Goal: Task Accomplishment & Management: Complete application form

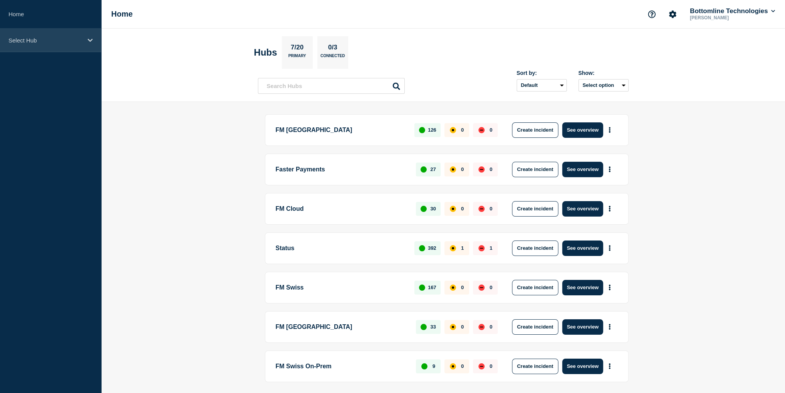
click at [27, 41] on p "Select Hub" at bounding box center [45, 40] width 74 height 7
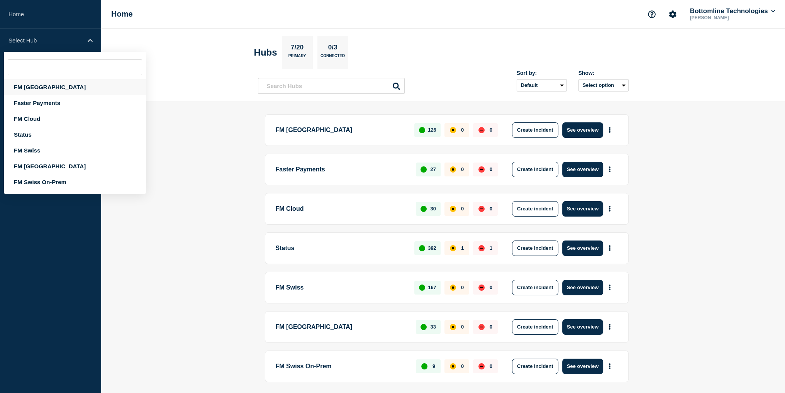
click at [46, 93] on div "FM London" at bounding box center [75, 87] width 142 height 16
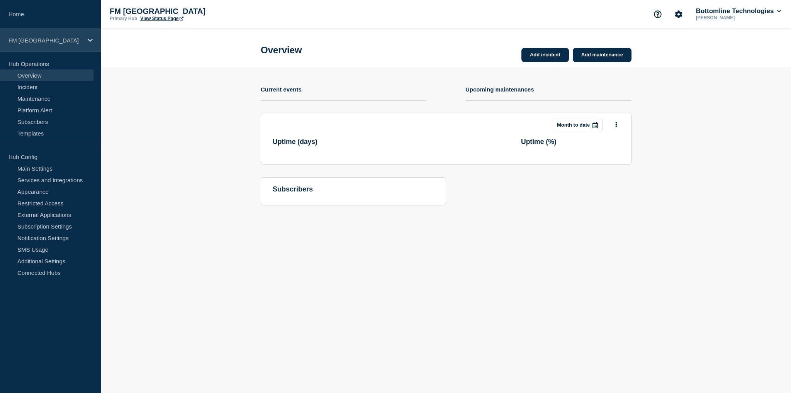
click at [39, 37] on p "FM London" at bounding box center [45, 40] width 74 height 7
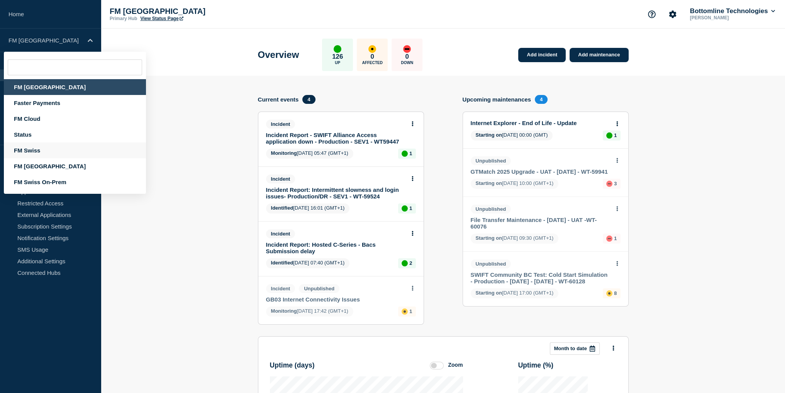
click at [36, 152] on div "FM Swiss" at bounding box center [75, 150] width 142 height 16
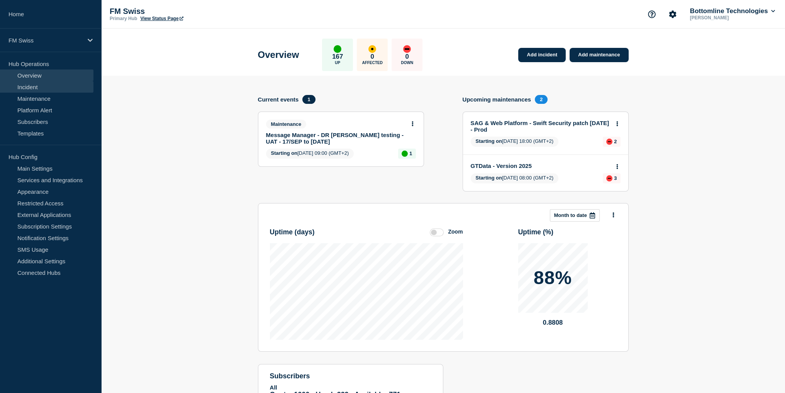
click at [37, 90] on link "Incident" at bounding box center [46, 87] width 93 height 12
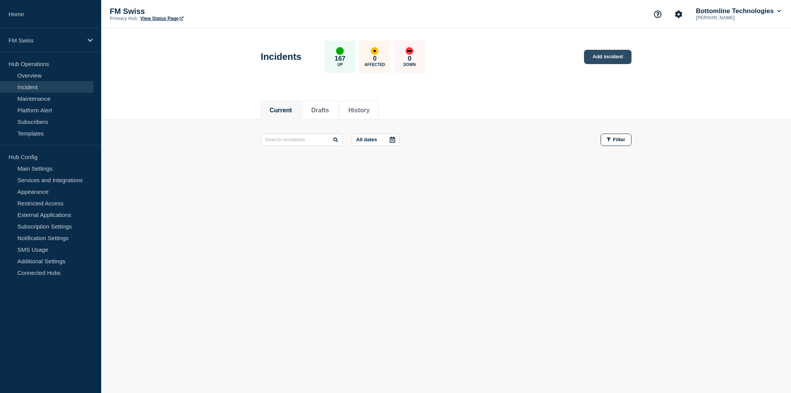
click at [612, 59] on link "Add incident" at bounding box center [607, 57] width 47 height 14
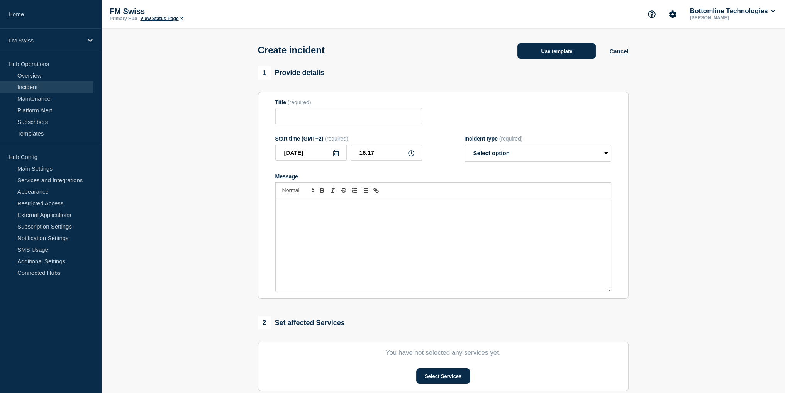
click at [529, 54] on button "Use template" at bounding box center [556, 50] width 78 height 15
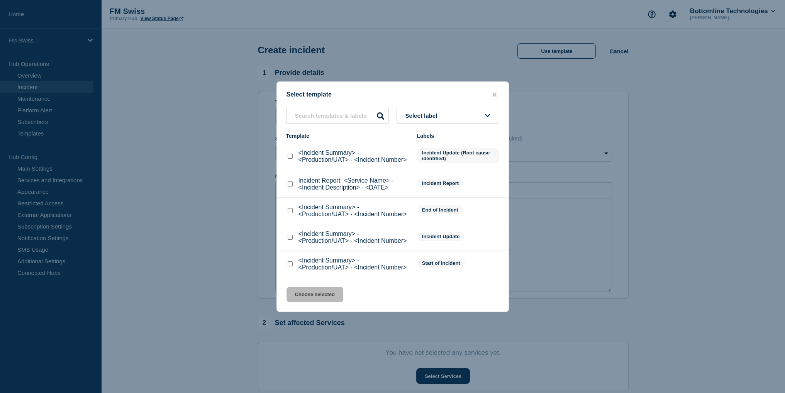
click at [290, 263] on input "<Incident Summary> - <Production/UAT> - <Incident Number> checkbox" at bounding box center [290, 263] width 5 height 5
checkbox input "true"
click at [332, 298] on button "Choose selected" at bounding box center [314, 294] width 57 height 15
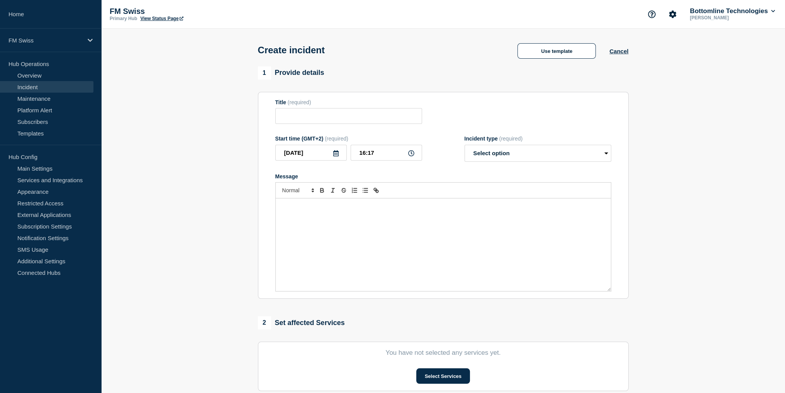
type input "<Incident Summary> - <Production/UAT> - <Incident Number>"
select select "identified"
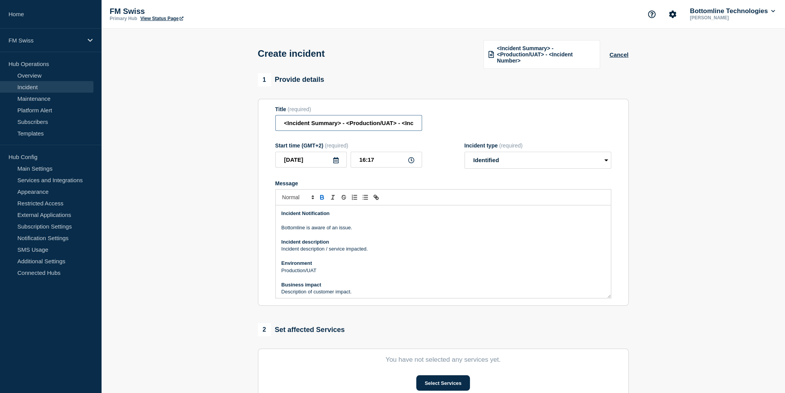
scroll to position [0, 41]
drag, startPoint x: 284, startPoint y: 122, endPoint x: 670, endPoint y: 122, distance: 385.7
click at [670, 122] on section "1 Provide details Title (required) <Incident Summary> - <Production/UAT> - <Inc…" at bounding box center [443, 294] width 684 height 442
type input "GTExchange GTXT1 - UAT only - technical incident"
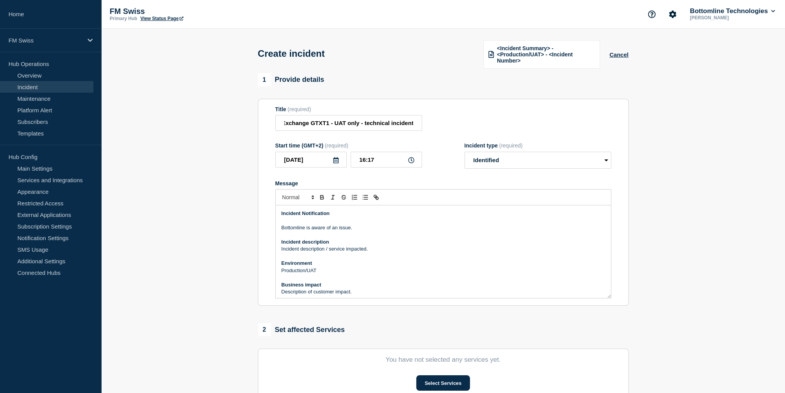
scroll to position [0, 0]
drag, startPoint x: 413, startPoint y: 252, endPoint x: 274, endPoint y: 249, distance: 139.4
click at [274, 249] on section "Title (required) GTExchange GTXT1 - UAT only - technical incident Start time (G…" at bounding box center [443, 202] width 371 height 207
drag, startPoint x: 329, startPoint y: 273, endPoint x: 272, endPoint y: 274, distance: 57.2
click at [272, 274] on section "Title (required) GTExchange GTXT1 - UAT only - technical incident Start time (G…" at bounding box center [443, 202] width 371 height 207
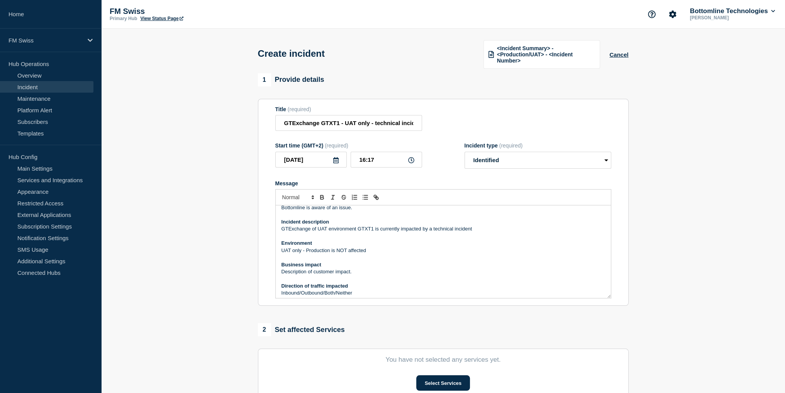
scroll to position [39, 0]
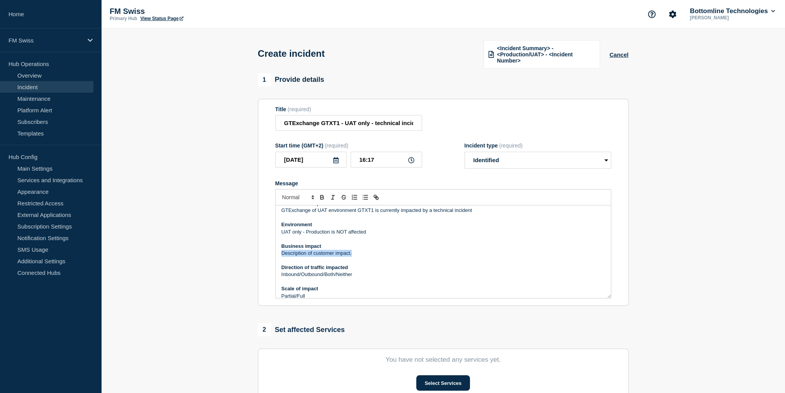
drag, startPoint x: 362, startPoint y: 252, endPoint x: 239, endPoint y: 255, distance: 123.2
click at [239, 255] on section "1 Provide details Title (required) GTExchange GTXT1 - UAT only - technical inci…" at bounding box center [443, 294] width 684 height 442
drag, startPoint x: 357, startPoint y: 275, endPoint x: 280, endPoint y: 279, distance: 77.3
click at [280, 279] on div "Incident Notification Bottomline is aware of an issue. Incident description GTE…" at bounding box center [443, 251] width 335 height 93
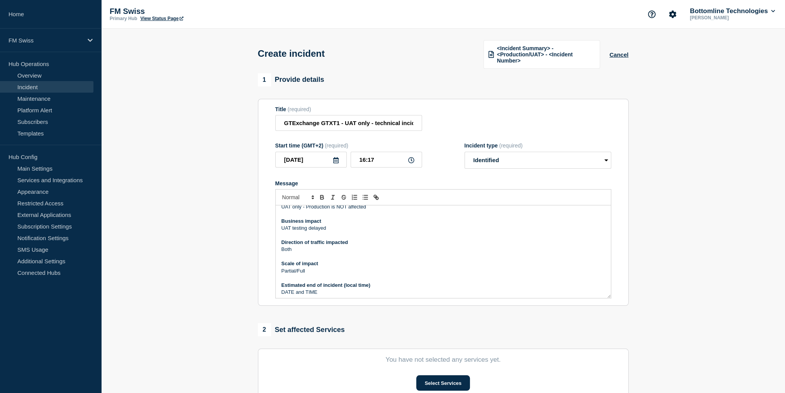
scroll to position [77, 0]
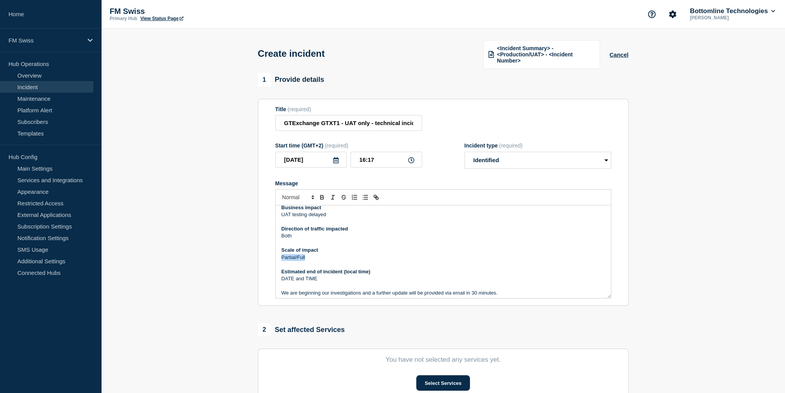
drag, startPoint x: 310, startPoint y: 260, endPoint x: 254, endPoint y: 260, distance: 56.4
click at [254, 260] on div "1 Provide details Title (required) GTExchange GTXT1 - UAT only - technical inci…" at bounding box center [442, 294] width 379 height 442
drag, startPoint x: 304, startPoint y: 282, endPoint x: 281, endPoint y: 280, distance: 23.3
click at [281, 280] on p "DATE and TIME" at bounding box center [442, 278] width 323 height 7
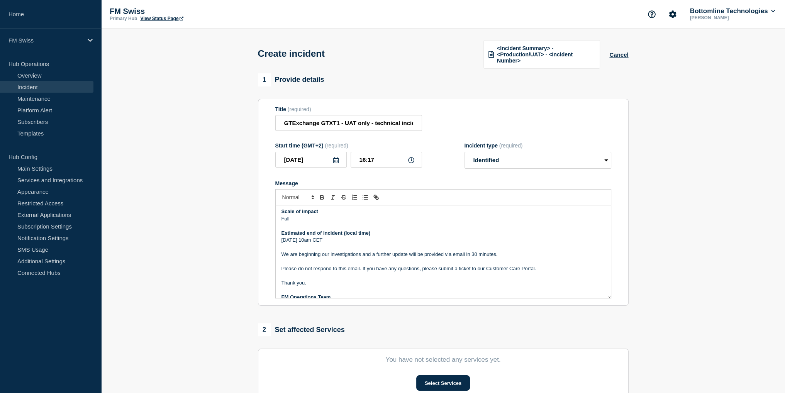
scroll to position [130, 0]
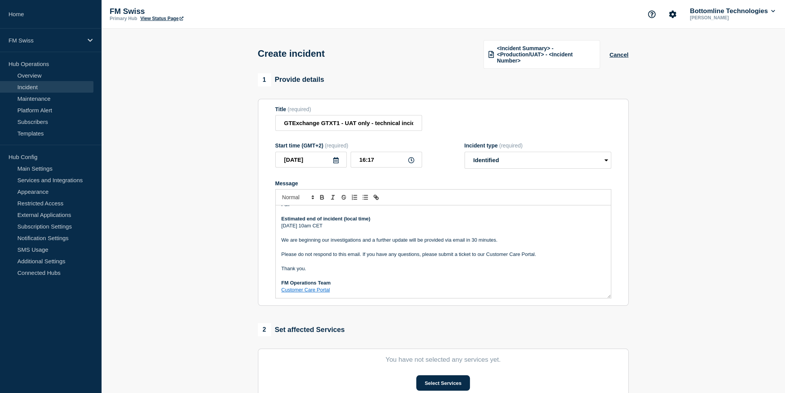
click at [475, 240] on p "We are beginning our investigations and a further update will be provided via e…" at bounding box center [442, 240] width 323 height 7
drag, startPoint x: 508, startPoint y: 243, endPoint x: 445, endPoint y: 242, distance: 62.9
click at [445, 242] on p "We are beginning our investigations and a further update will be provided via e…" at bounding box center [442, 240] width 323 height 7
drag, startPoint x: 524, startPoint y: 249, endPoint x: 519, endPoint y: 246, distance: 5.7
click at [524, 249] on p "Message" at bounding box center [442, 247] width 323 height 7
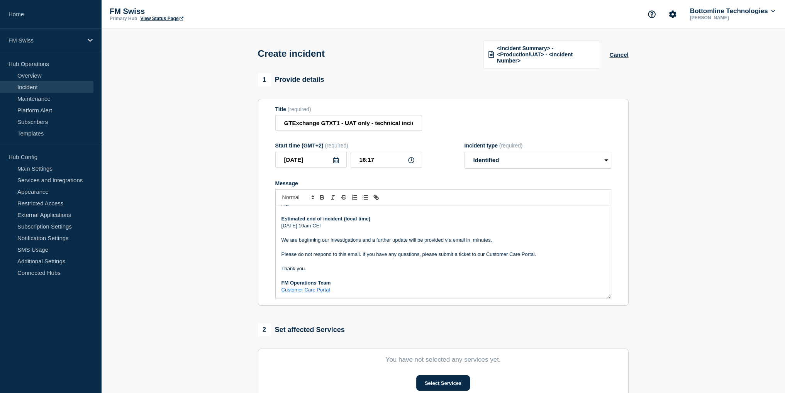
drag, startPoint x: 497, startPoint y: 243, endPoint x: 466, endPoint y: 241, distance: 31.0
click at [466, 241] on p "We are beginning our investigations and a further update will be provided via e…" at bounding box center [442, 240] width 323 height 7
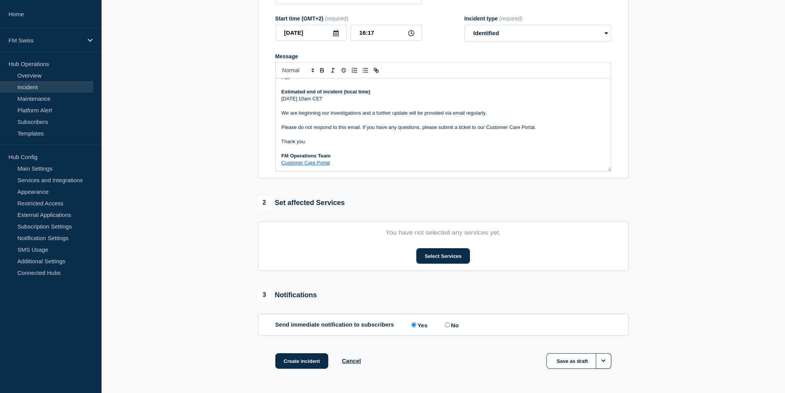
scroll to position [154, 0]
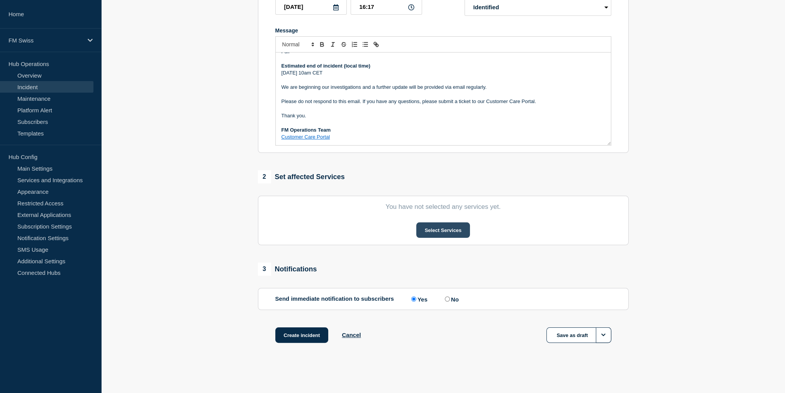
click at [452, 229] on button "Select Services" at bounding box center [443, 229] width 54 height 15
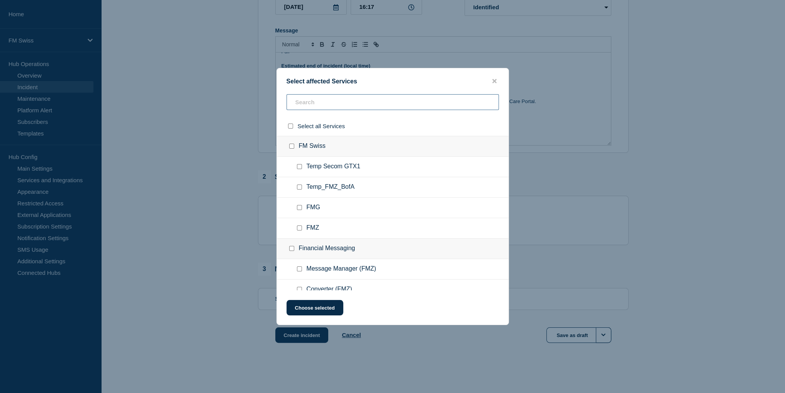
click at [326, 108] on input "text" at bounding box center [392, 102] width 212 height 16
type input "gtx1"
click at [298, 208] on input "GTX1 checkbox" at bounding box center [299, 207] width 5 height 5
checkbox input "true"
click at [322, 310] on button "Choose selected" at bounding box center [314, 307] width 57 height 15
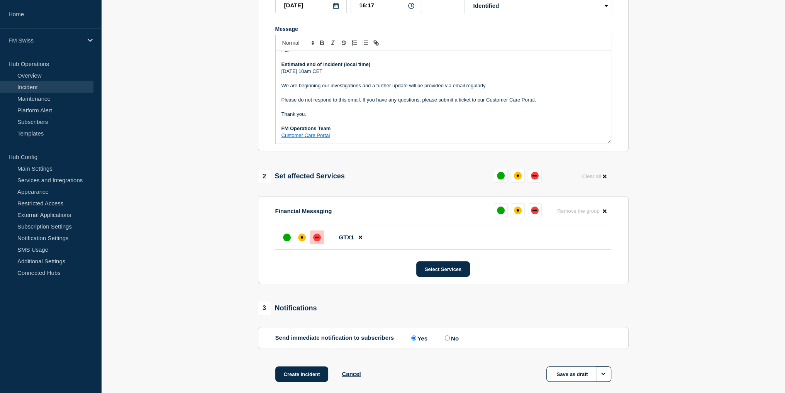
click at [318, 241] on div "down" at bounding box center [317, 238] width 8 height 8
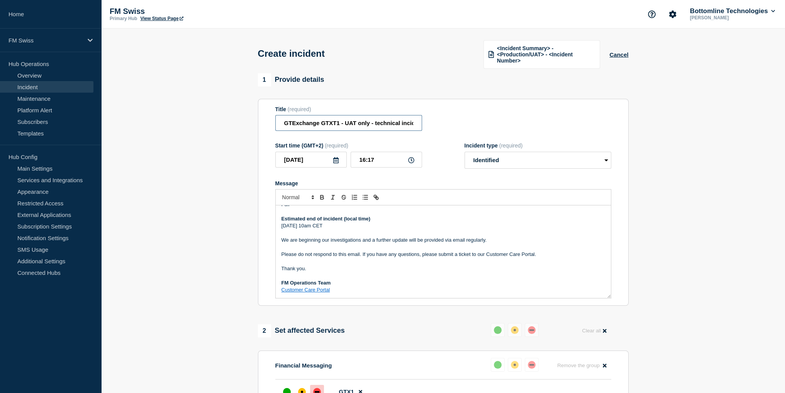
scroll to position [0, 11]
drag, startPoint x: 375, startPoint y: 124, endPoint x: 551, endPoint y: 124, distance: 176.0
click at [551, 124] on div "Title (required) GTExchange GTXT1 - UAT only - technical incident" at bounding box center [443, 118] width 336 height 25
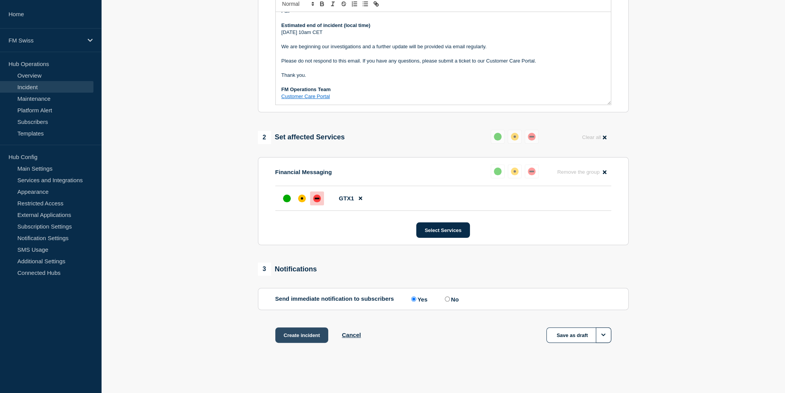
type input "GTExchange GTXT1 - UAT only - service unavailability"
click at [312, 337] on button "Create incident" at bounding box center [301, 334] width 53 height 15
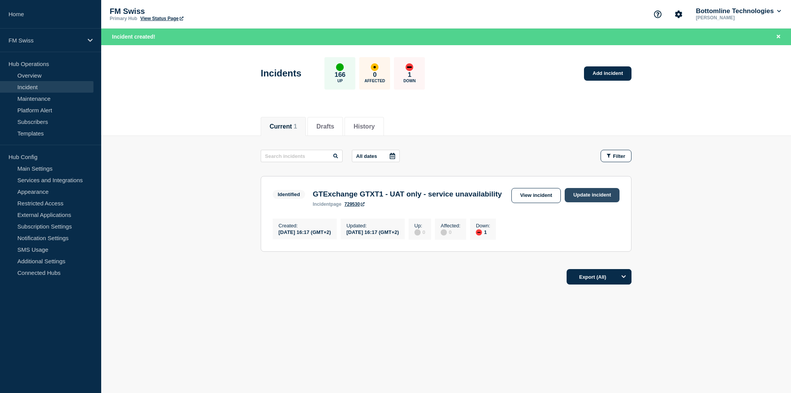
click at [588, 198] on link "Update incident" at bounding box center [591, 195] width 55 height 14
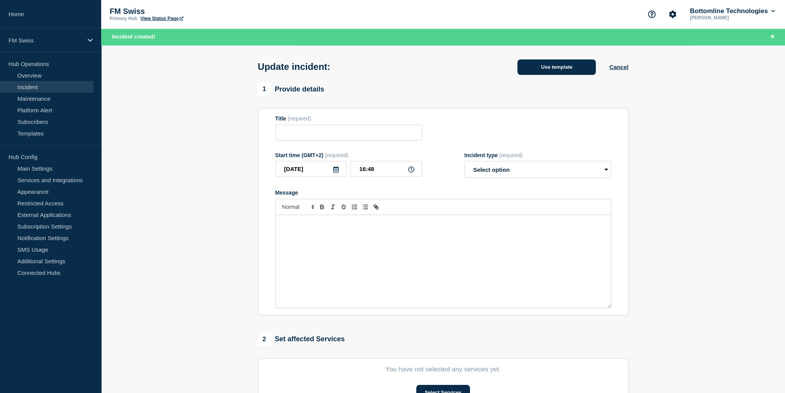
type input "GTExchange GTXT1 - UAT only - service unavailability"
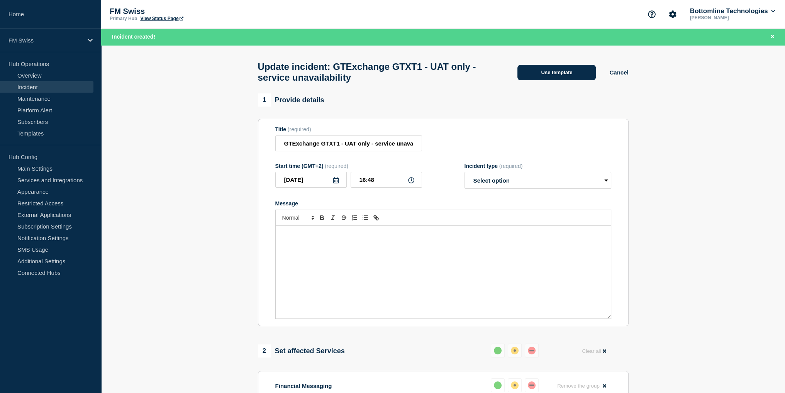
click at [527, 64] on div "Update incident: GTExchange GTXT1 - UAT only - service unavailability Use templ…" at bounding box center [443, 69] width 388 height 49
click at [527, 72] on button "Use template" at bounding box center [556, 72] width 78 height 15
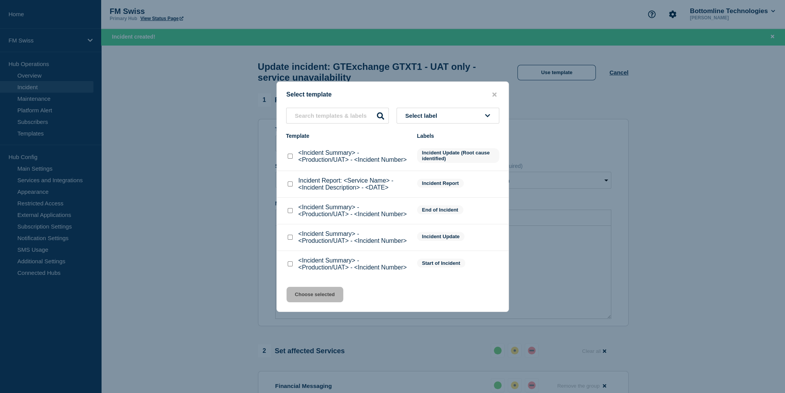
click at [289, 210] on input "<Incident Summary> - <Production/UAT> - <Incident Number> checkbox" at bounding box center [290, 210] width 5 height 5
checkbox input "true"
click at [323, 300] on button "Choose selected" at bounding box center [314, 294] width 57 height 15
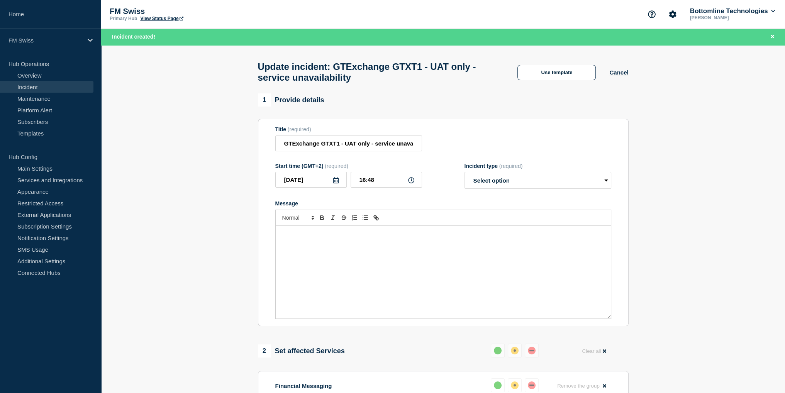
select select "resolved"
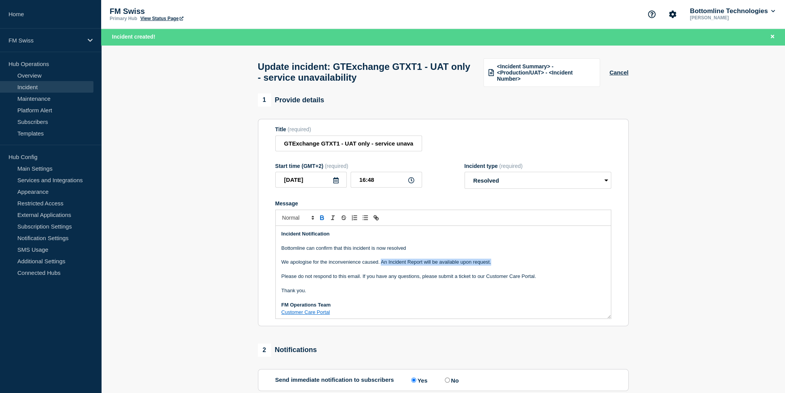
drag, startPoint x: 514, startPoint y: 266, endPoint x: 380, endPoint y: 266, distance: 134.3
click at [380, 266] on p "We apologise for the inconvenience caused. An Incident Report will be available…" at bounding box center [442, 262] width 323 height 7
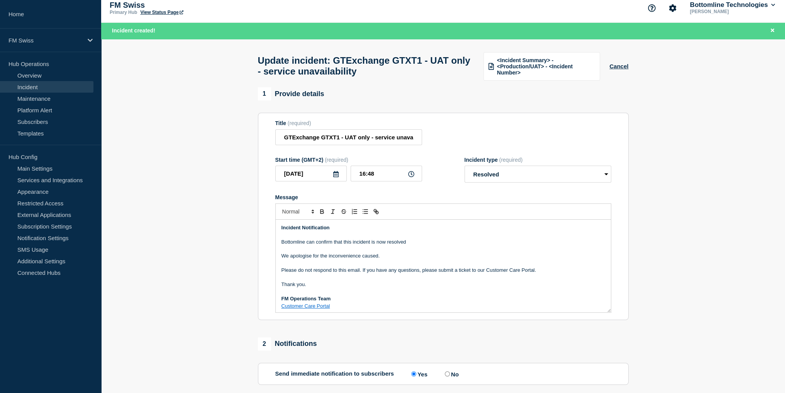
scroll to position [131, 0]
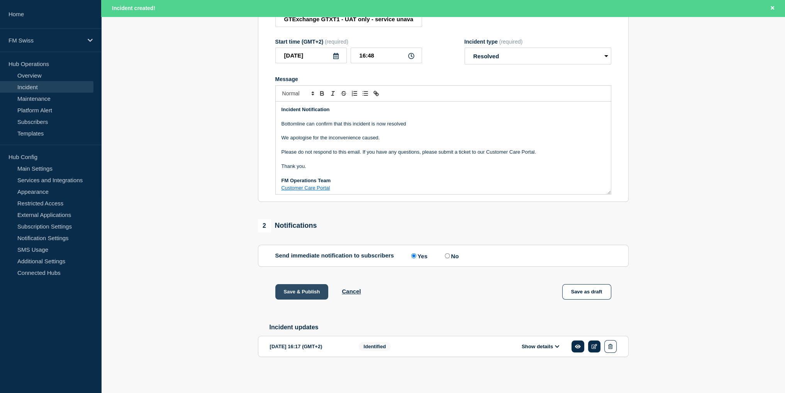
click at [306, 291] on button "Save & Publish" at bounding box center [301, 291] width 53 height 15
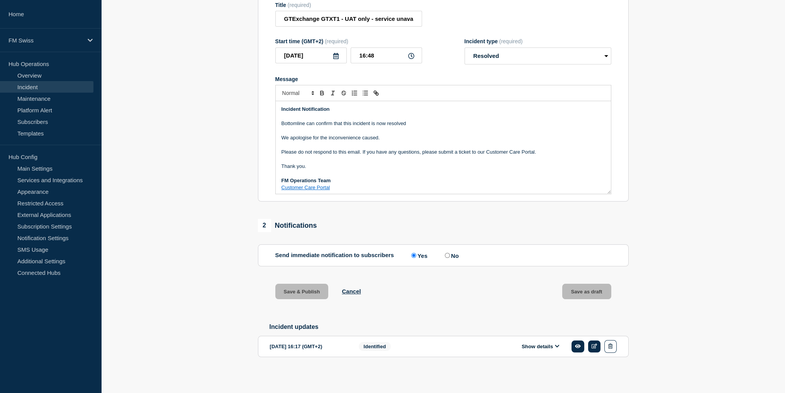
scroll to position [114, 0]
